Goal: Task Accomplishment & Management: Manage account settings

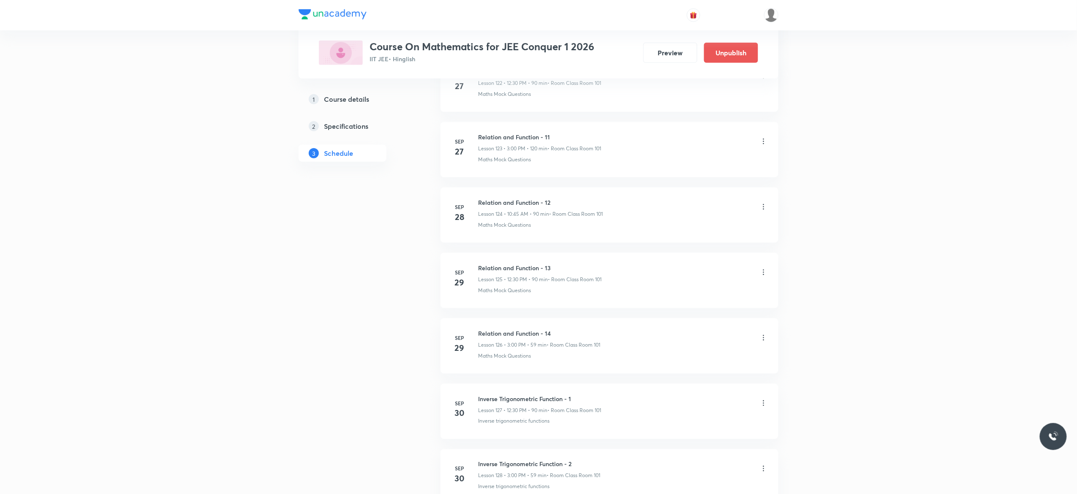
scroll to position [8477, 0]
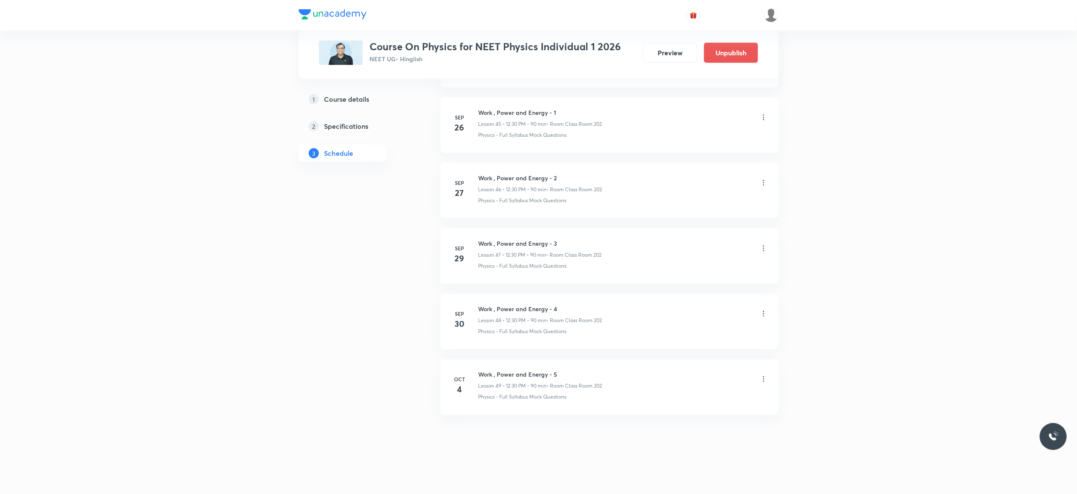
scroll to position [3406, 0]
drag, startPoint x: 561, startPoint y: 373, endPoint x: 474, endPoint y: 372, distance: 87.1
click at [474, 372] on div "Oct 4 Work , Power and Energy - 5 Lesson 49 • 12:30 PM • 90 min • Room Class Ro…" at bounding box center [609, 385] width 317 height 31
click at [565, 370] on li "Oct 4 Work , Power and Energy - 5 Lesson 49 • 12:30 PM • 90 min • Room Class Ro…" at bounding box center [610, 387] width 338 height 55
drag, startPoint x: 560, startPoint y: 371, endPoint x: 479, endPoint y: 368, distance: 81.2
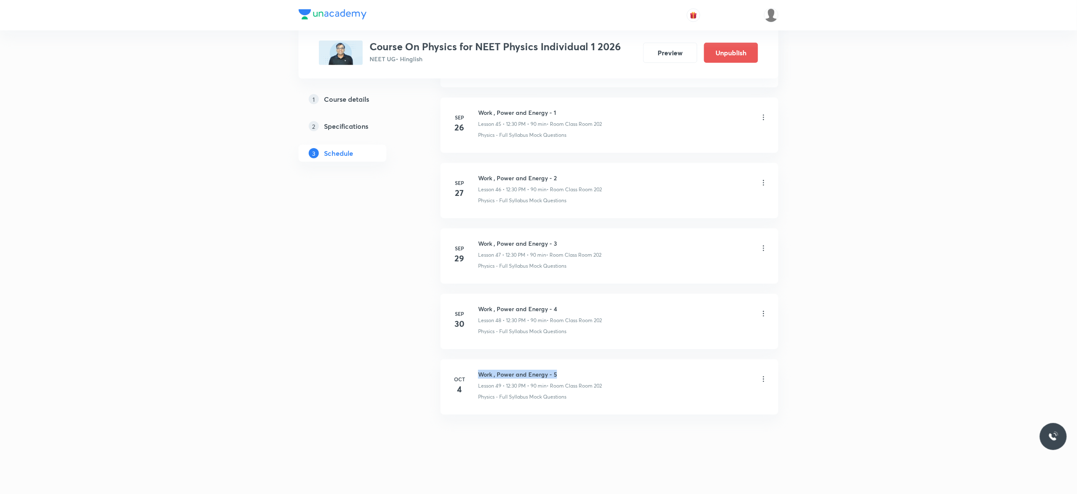
click at [479, 368] on li "Oct 4 Work , Power and Energy - 5 Lesson 49 • 12:30 PM • 90 min • Room Class Ro…" at bounding box center [610, 387] width 338 height 55
copy h6 "Work , Power and Energy - 5"
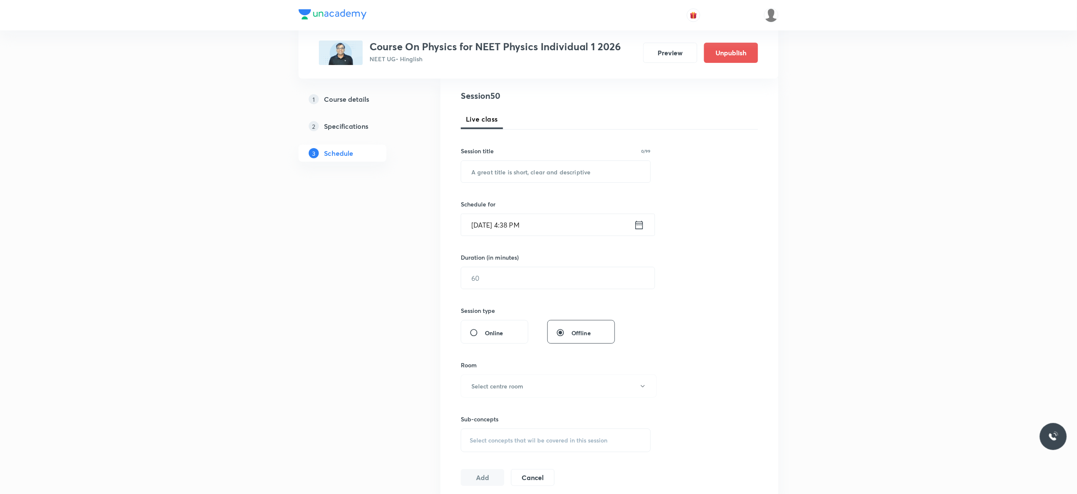
scroll to position [0, 0]
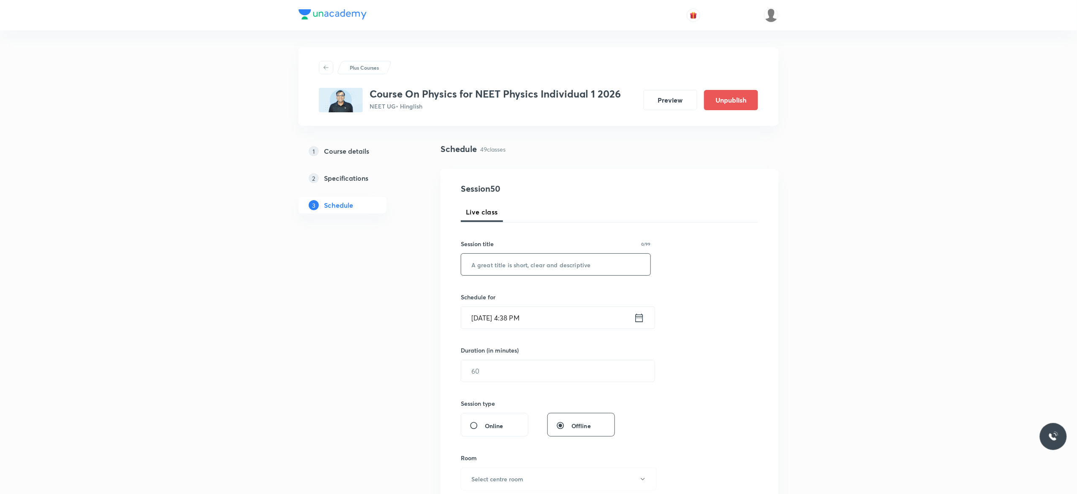
click at [531, 267] on input "text" at bounding box center [555, 265] width 189 height 22
paste input "Work , Power and Energy - 5"
type input "Work , Power and Energy - 6"
click at [640, 319] on icon at bounding box center [639, 318] width 11 height 12
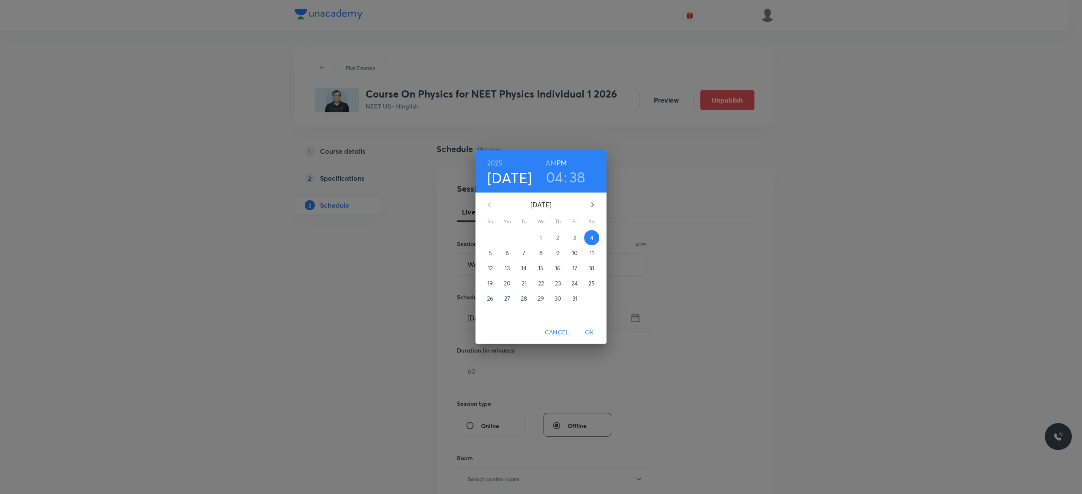
click at [507, 253] on p "6" at bounding box center [506, 253] width 3 height 8
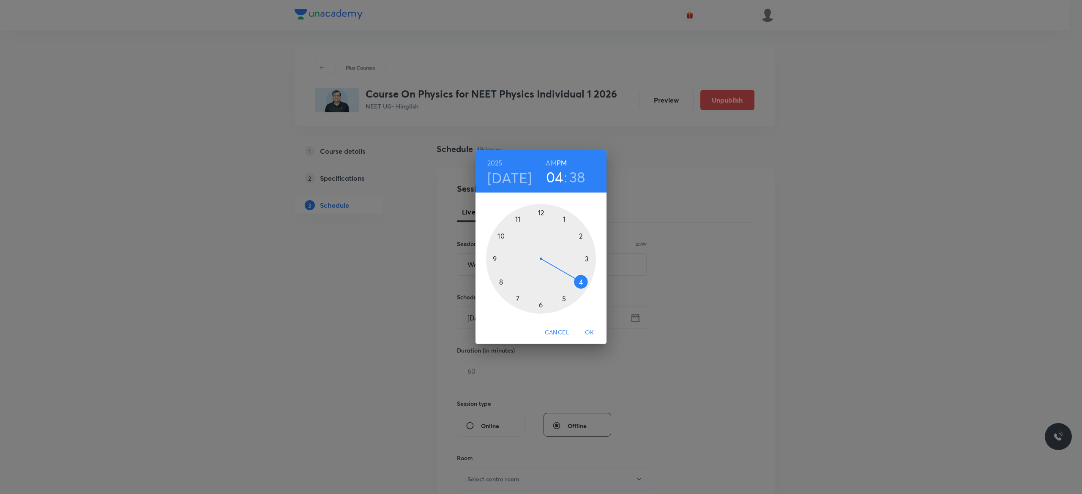
click at [540, 213] on div at bounding box center [541, 259] width 110 height 110
click at [541, 305] on div at bounding box center [541, 259] width 110 height 110
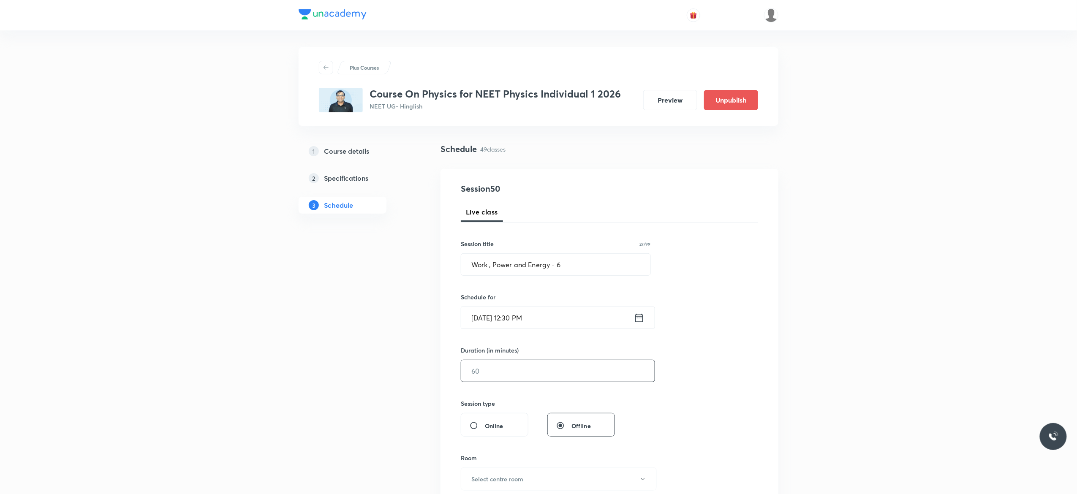
click at [507, 370] on input "text" at bounding box center [558, 371] width 194 height 22
type input "90"
click at [643, 480] on icon "button" at bounding box center [643, 479] width 7 height 7
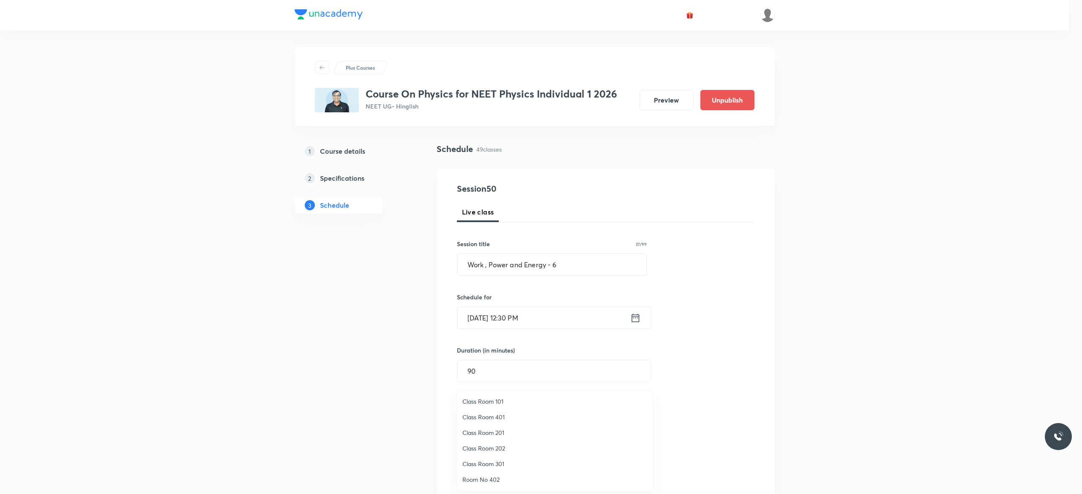
click at [502, 448] on span "Class Room 202" at bounding box center [554, 448] width 185 height 9
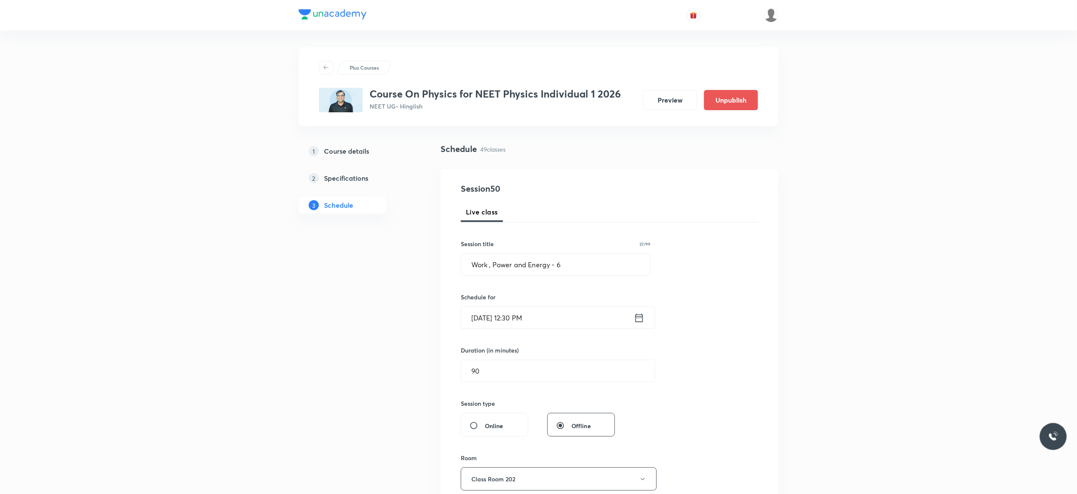
click at [691, 392] on div "Session 50 Live class Session title 27/99 Work , Power and Energy - 6 ​ Schedul…" at bounding box center [609, 381] width 297 height 397
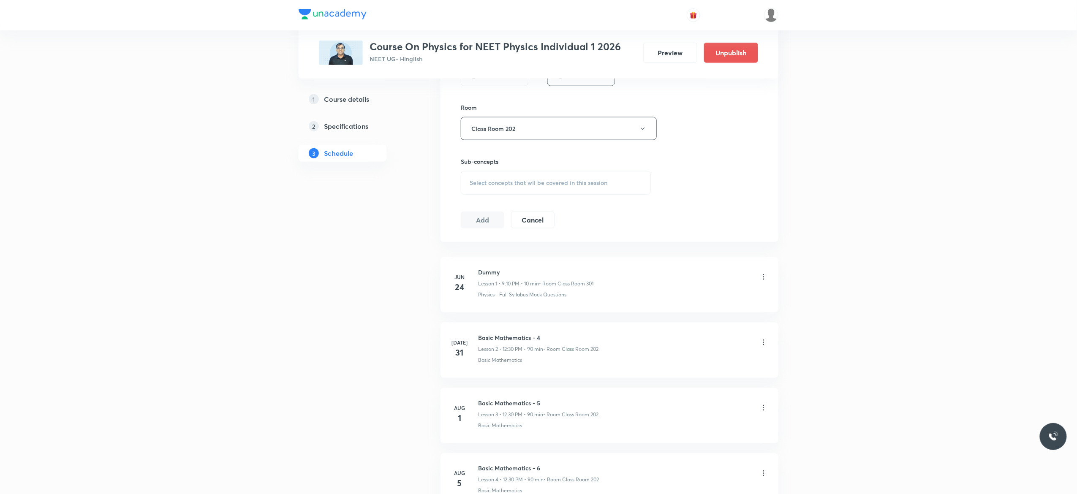
scroll to position [372, 0]
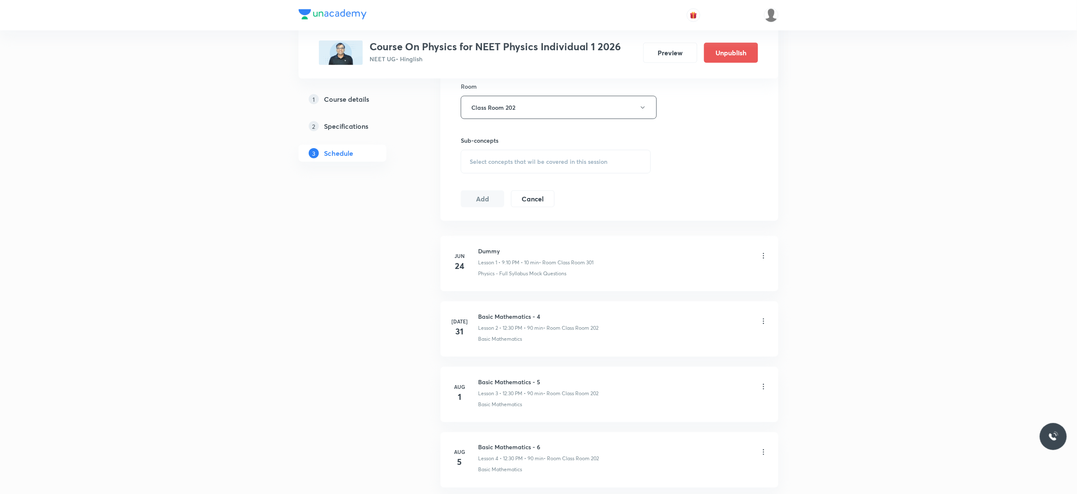
click at [474, 170] on div "Select concepts that wil be covered in this session" at bounding box center [556, 162] width 190 height 24
type input "Work , Power and Energy"
click at [472, 232] on input "checkbox" at bounding box center [474, 231] width 12 height 14
checkbox input "true"
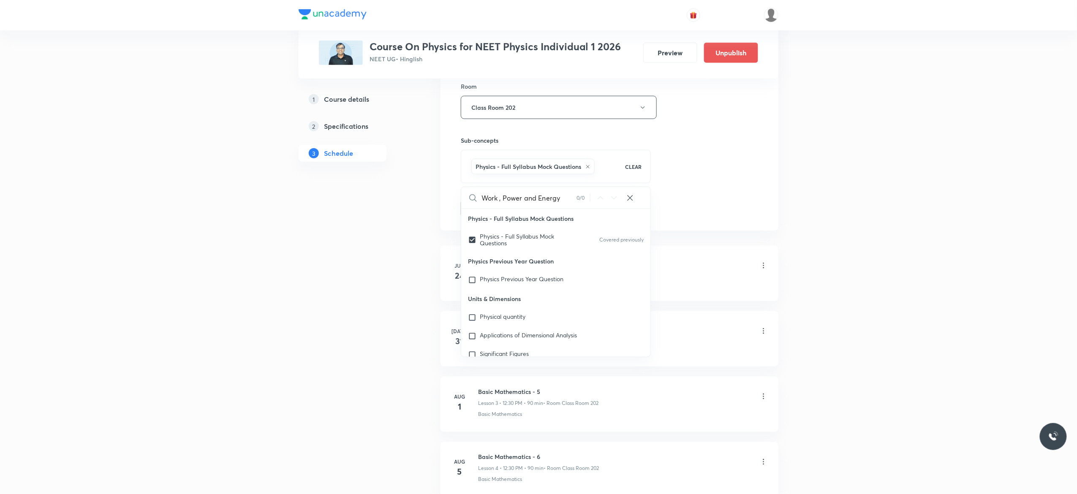
click at [478, 211] on button "Add" at bounding box center [483, 207] width 44 height 17
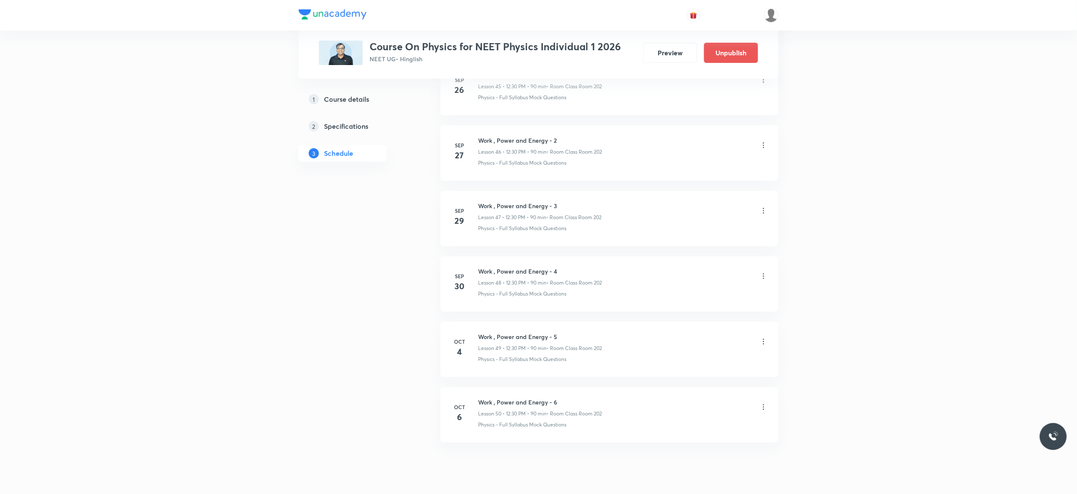
scroll to position [3083, 0]
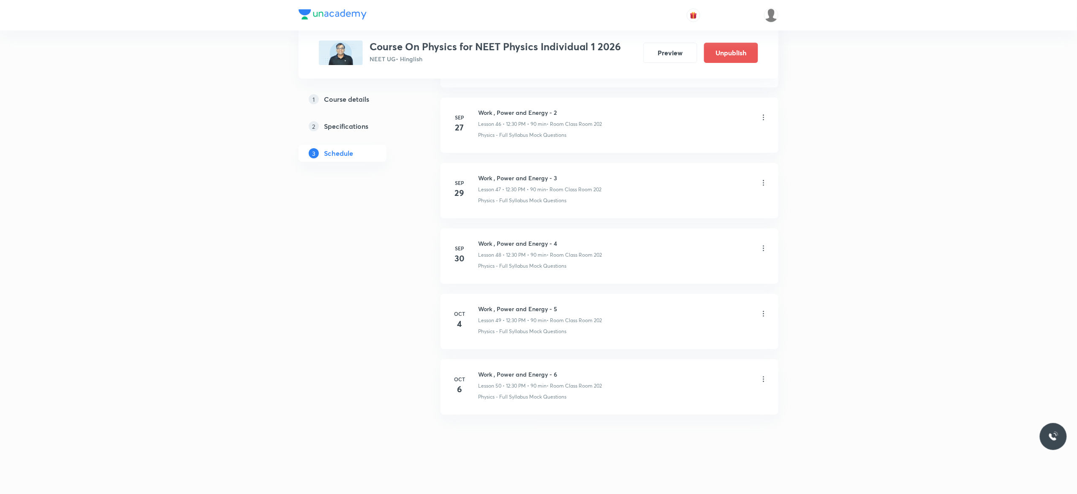
drag, startPoint x: 562, startPoint y: 368, endPoint x: 478, endPoint y: 371, distance: 83.7
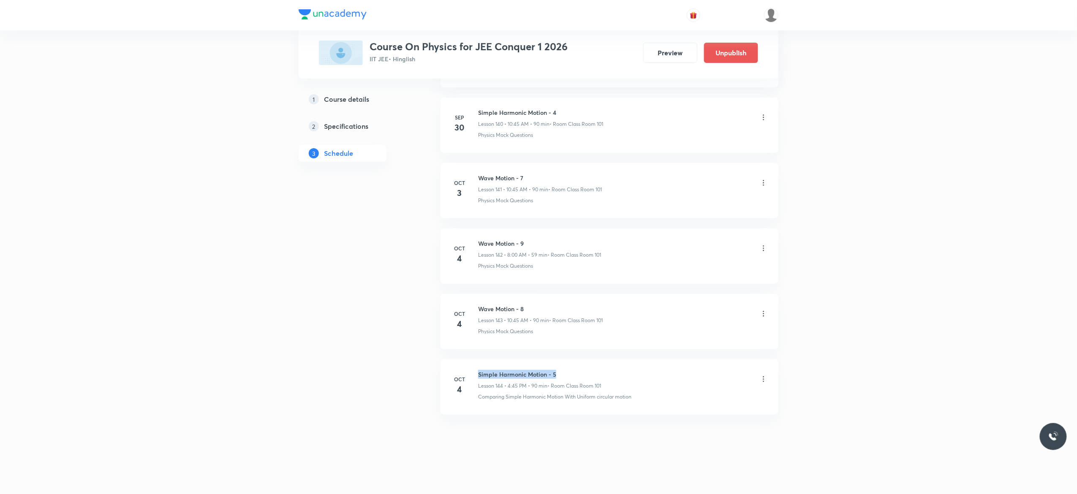
click at [478, 371] on li "[DATE] Simple Harmonic Motion - 5 Lesson 144 • 4:45 PM • 90 min • Room Class Ro…" at bounding box center [610, 387] width 338 height 55
copy h6 "Simple Harmonic Motion - 5"
click at [764, 378] on icon at bounding box center [764, 379] width 8 height 8
click at [695, 414] on li "Delete" at bounding box center [717, 417] width 93 height 16
click at [672, 478] on button "Delete" at bounding box center [660, 476] width 74 height 20
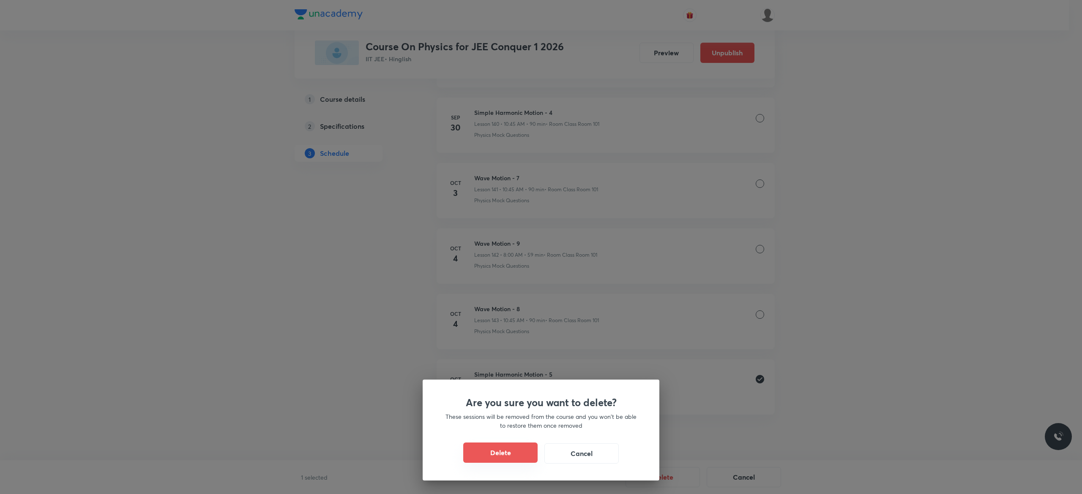
click at [474, 454] on button "Delete" at bounding box center [500, 453] width 74 height 20
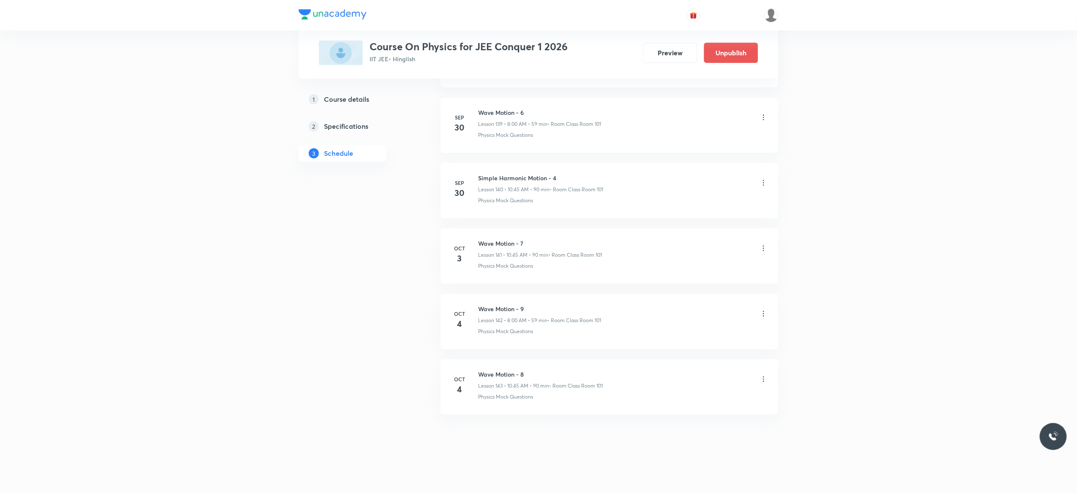
scroll to position [9644, 0]
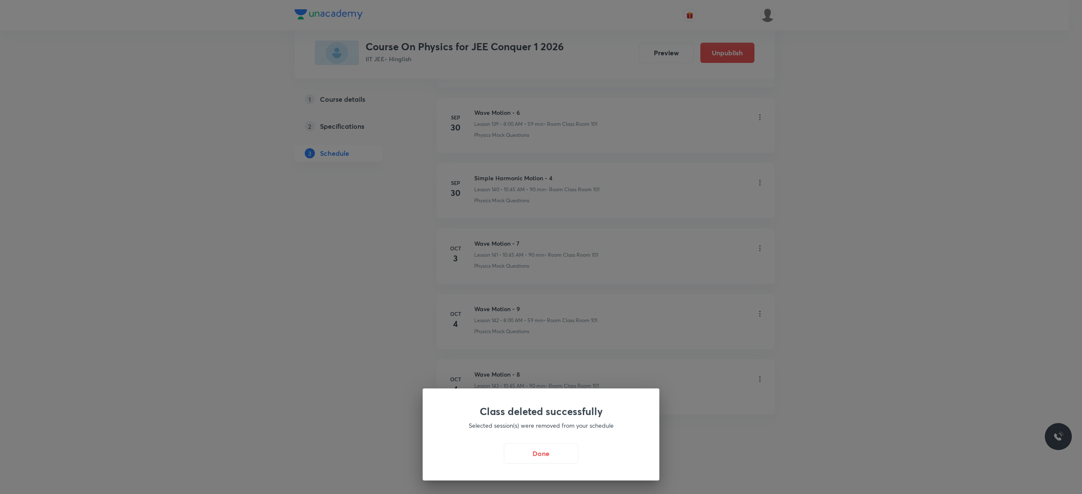
click at [546, 471] on div "Class deleted successfully Selected session(s) were removed from your schedule …" at bounding box center [541, 435] width 237 height 92
click at [547, 455] on button "Done" at bounding box center [541, 453] width 74 height 20
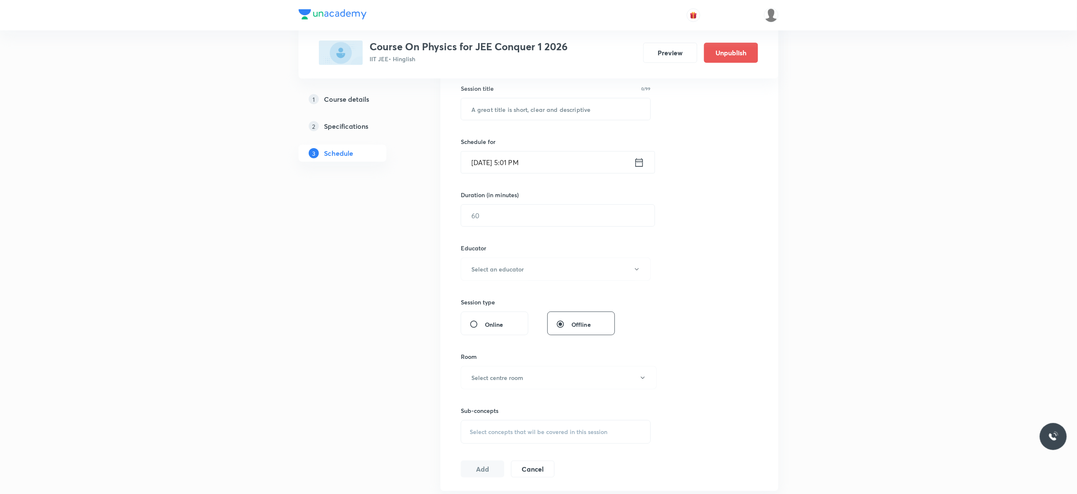
scroll to position [0, 0]
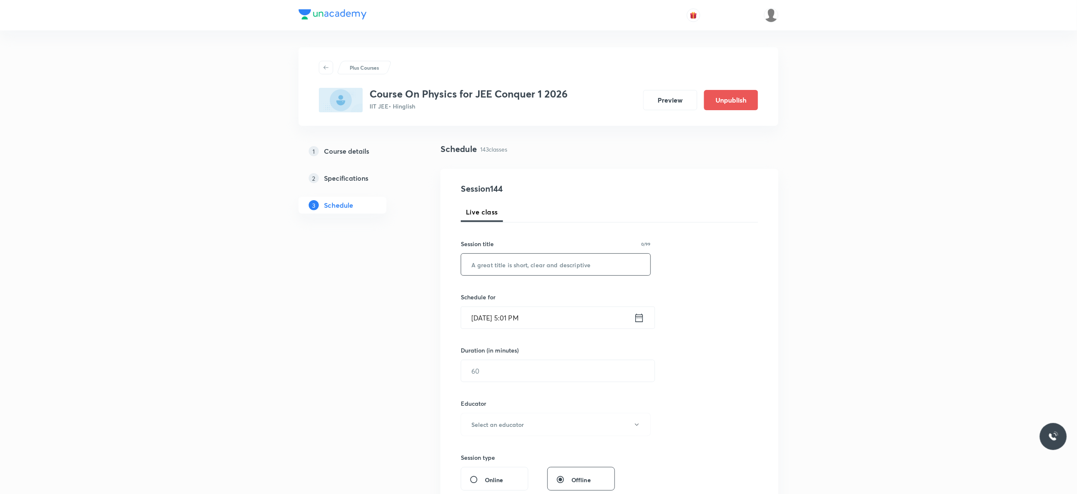
click at [503, 265] on input "text" at bounding box center [555, 265] width 189 height 22
paste input "Simple Harmonic Motion - 5"
type input "Simple Harmonic Motion - 5"
click at [639, 322] on icon at bounding box center [639, 318] width 11 height 12
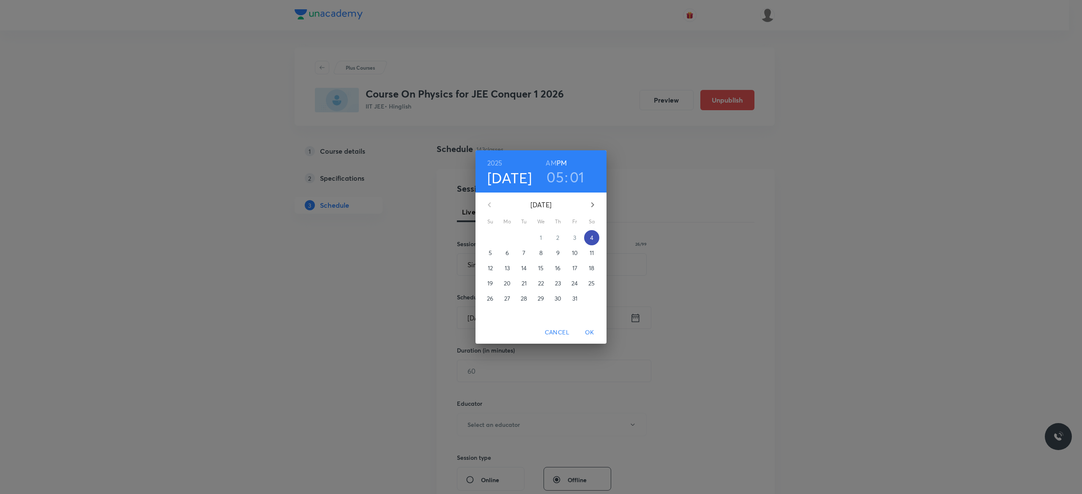
click at [593, 241] on p "4" at bounding box center [591, 238] width 3 height 8
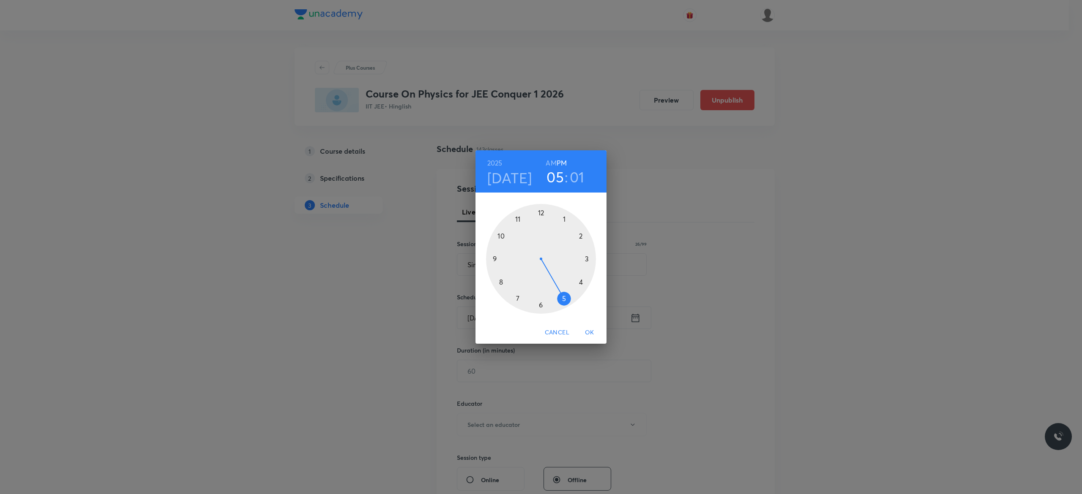
click at [562, 299] on div at bounding box center [541, 259] width 110 height 110
click at [562, 219] on div at bounding box center [541, 259] width 110 height 110
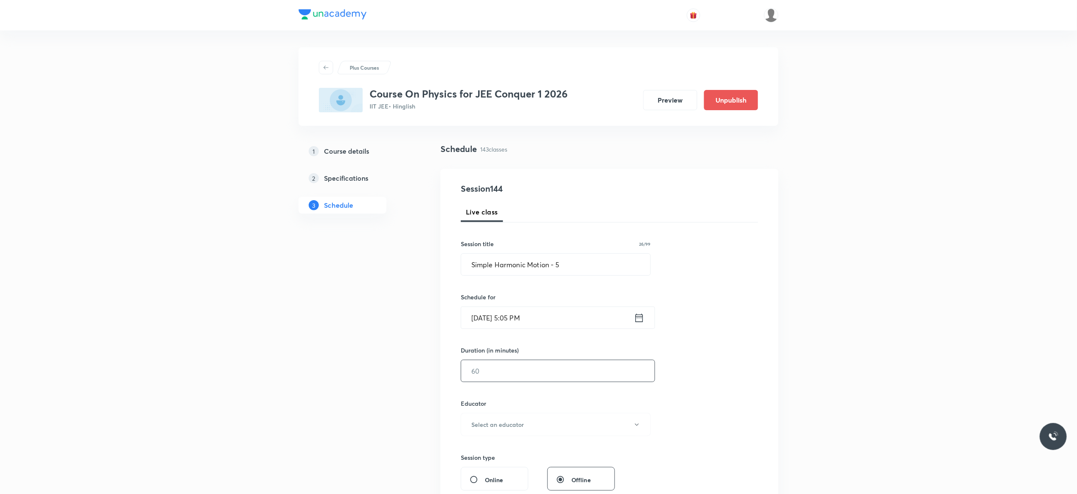
click at [515, 373] on input "text" at bounding box center [558, 371] width 194 height 22
type input "90"
click at [638, 426] on icon "button" at bounding box center [637, 425] width 7 height 7
click at [513, 466] on span "[PERSON_NAME]" at bounding box center [554, 464] width 185 height 9
click at [706, 395] on div "Session 144 Live class Session title 26/99 Simple Harmonic Motion - 5 ​ Schedul…" at bounding box center [609, 408] width 297 height 451
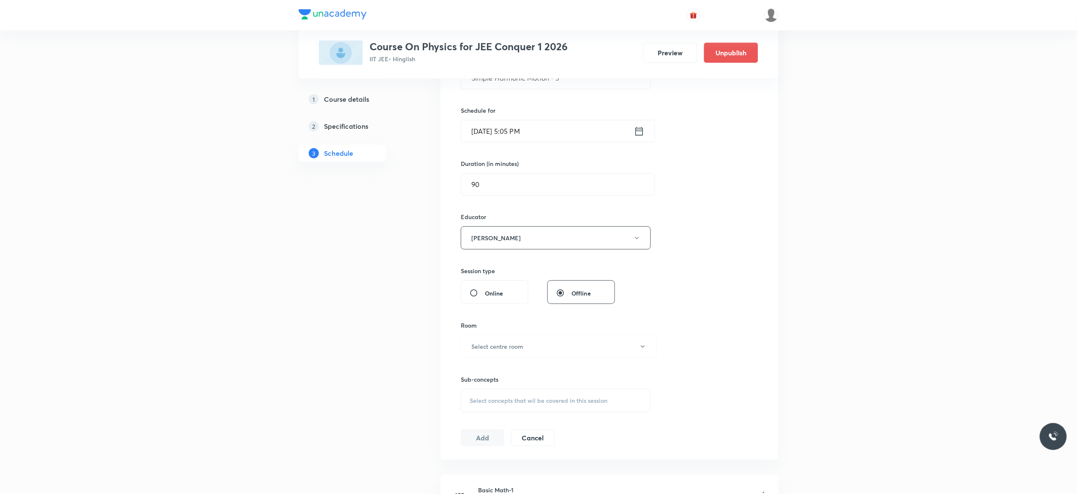
scroll to position [203, 0]
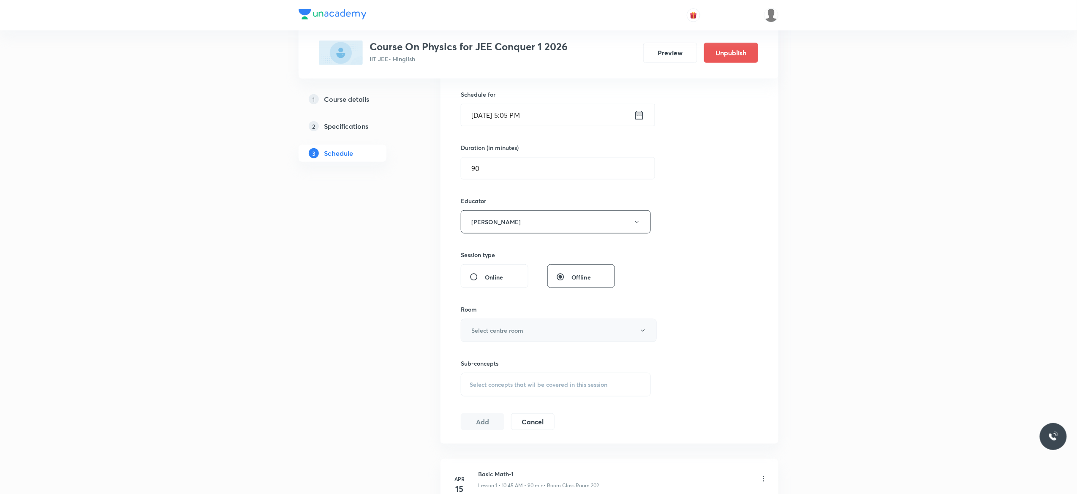
click at [643, 334] on icon "button" at bounding box center [643, 330] width 7 height 7
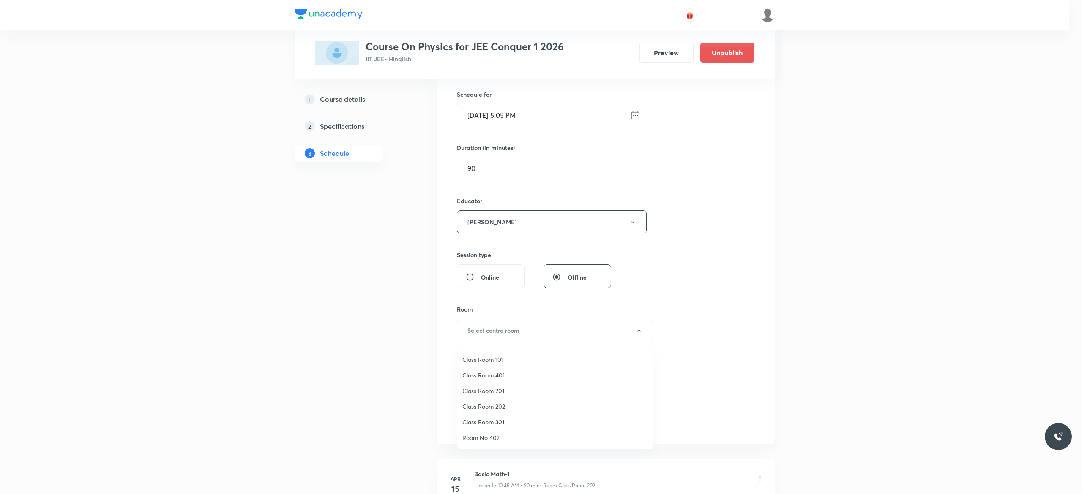
click at [470, 390] on span "Class Room 201" at bounding box center [554, 391] width 185 height 9
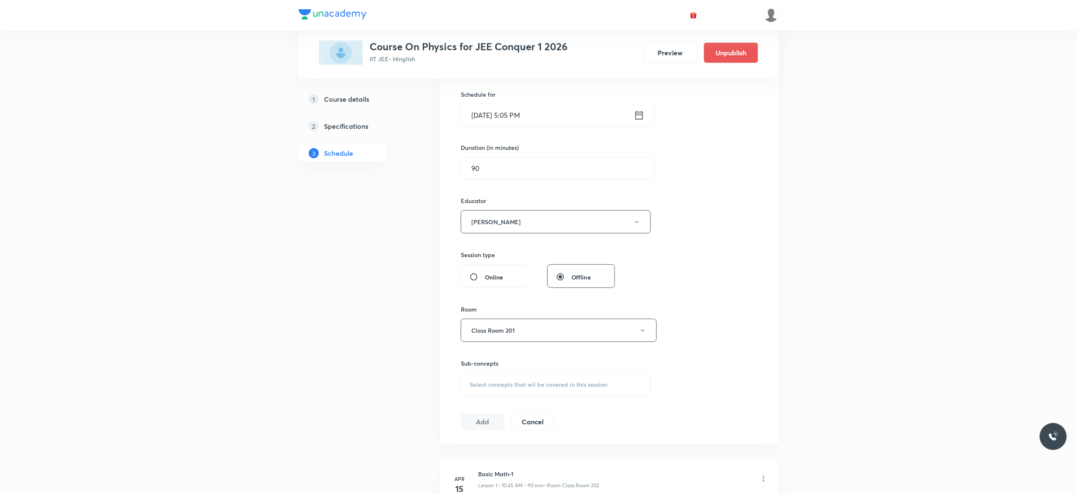
click at [480, 391] on div "Select concepts that wil be covered in this session" at bounding box center [556, 385] width 190 height 24
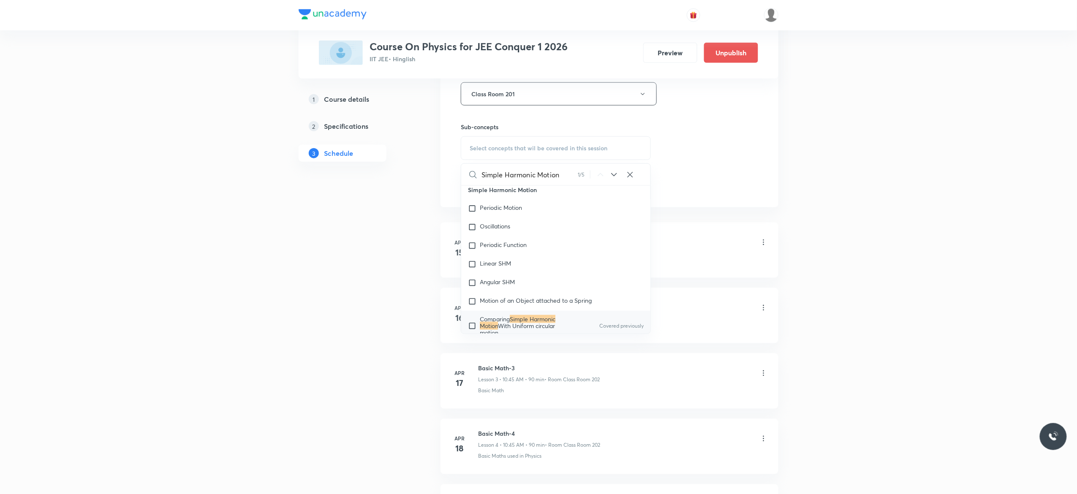
scroll to position [3668, 0]
type input "Simple Harmonic Motion"
click at [474, 301] on input "checkbox" at bounding box center [474, 302] width 12 height 20
checkbox input "true"
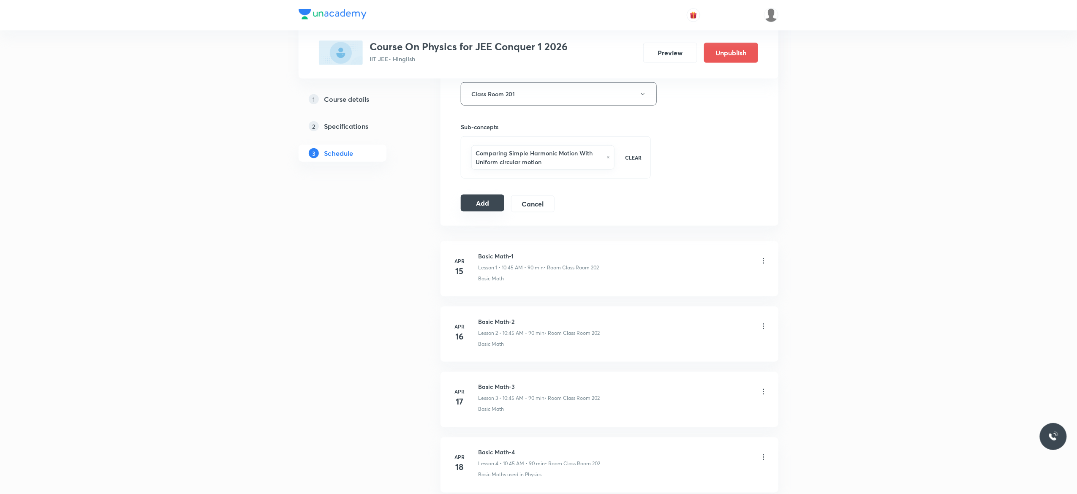
click at [480, 202] on button "Add" at bounding box center [483, 203] width 44 height 17
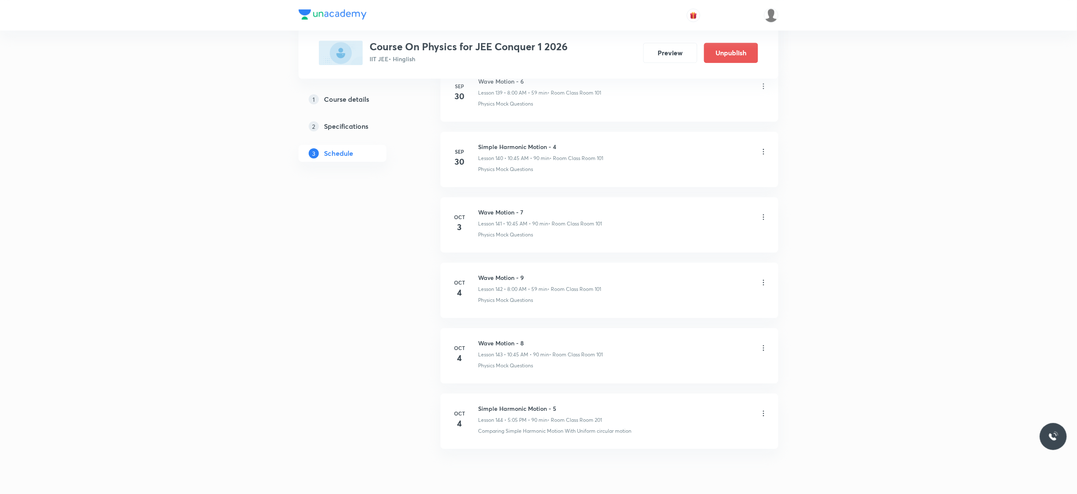
scroll to position [9266, 0]
